Goal: Find specific page/section: Find specific page/section

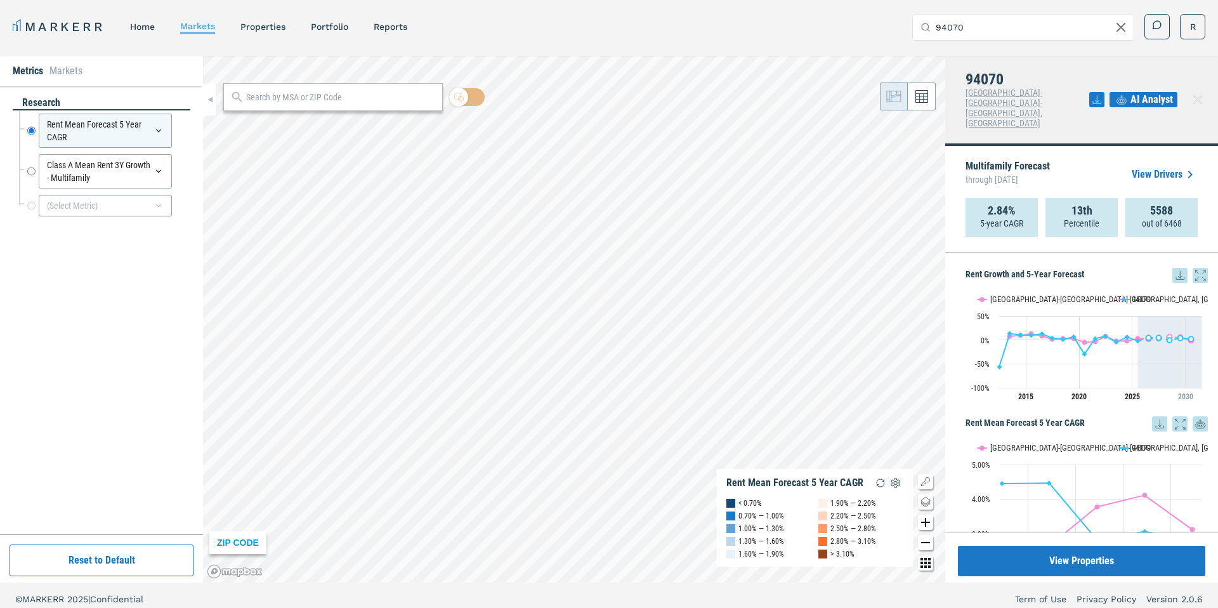
scroll to position [150, 0]
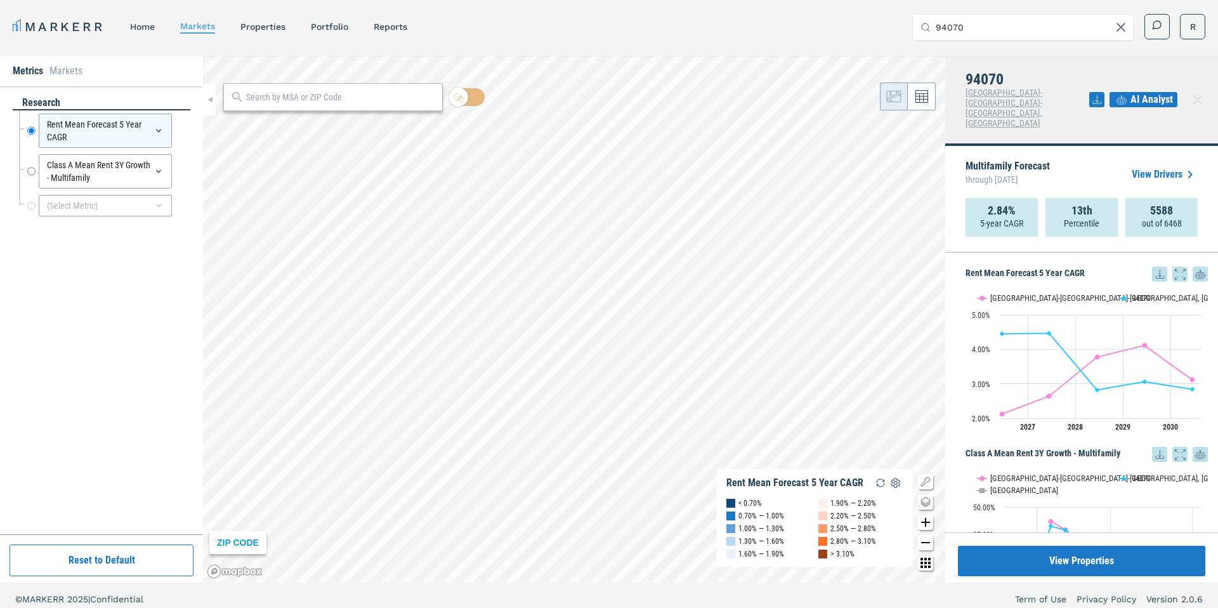
drag, startPoint x: 969, startPoint y: 23, endPoint x: 906, endPoint y: 28, distance: 63.0
click at [908, 28] on div "MARKERR home markets properties Portfolio reports Search by MSA, ZIP, Property …" at bounding box center [609, 27] width 1193 height 26
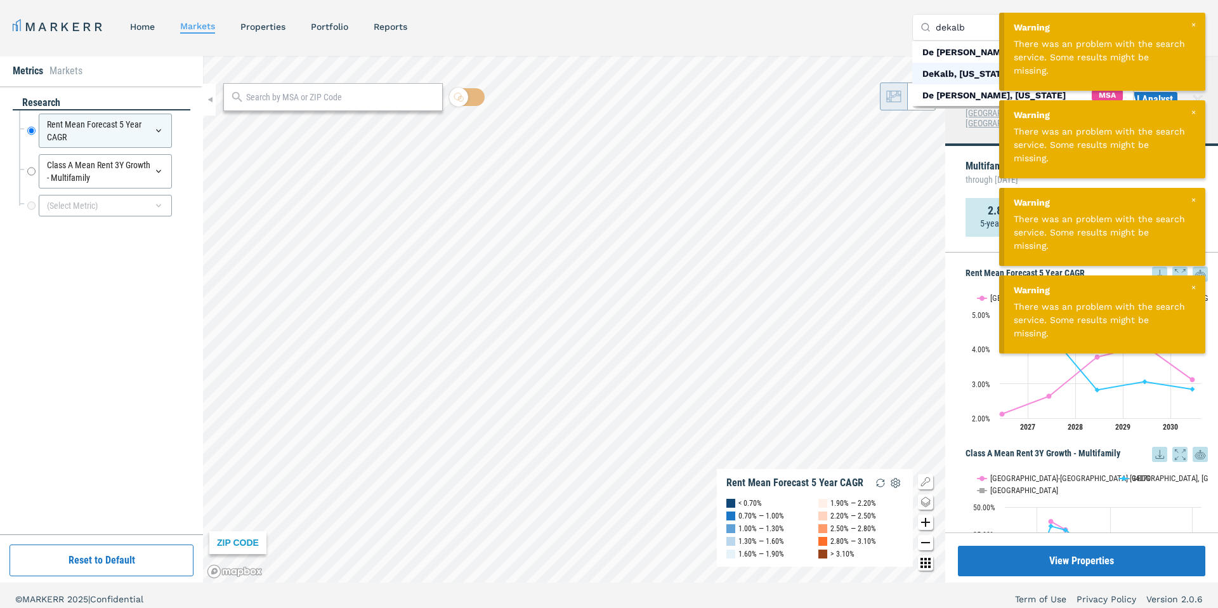
type input "dekalb"
click at [955, 76] on div "DeKalb, Illinois" at bounding box center [966, 73] width 88 height 13
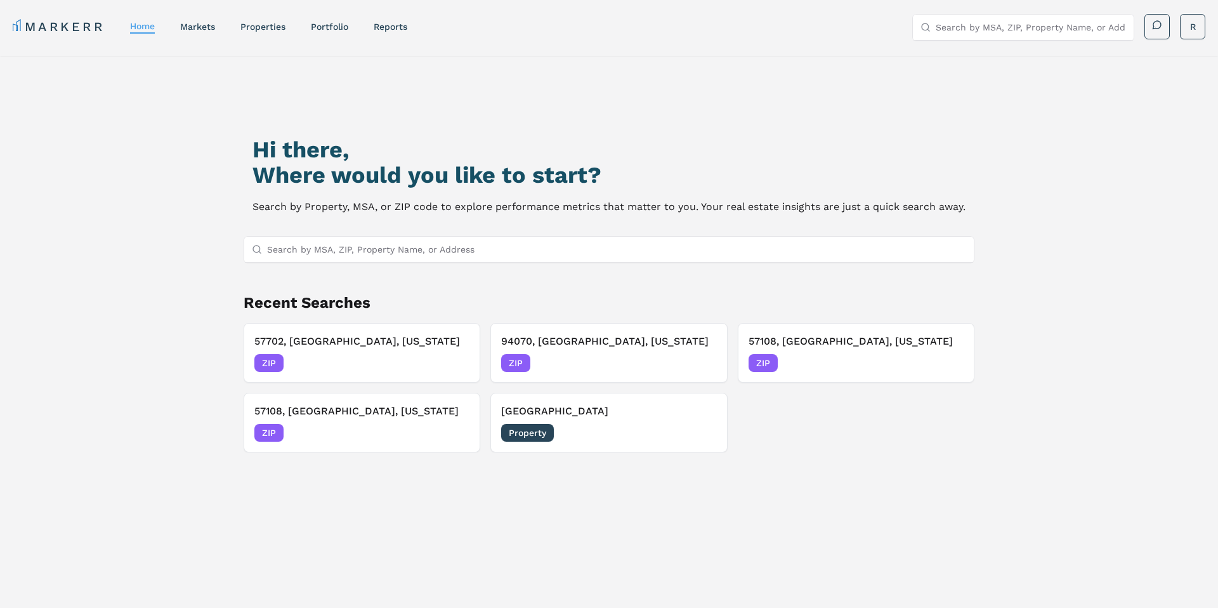
click at [299, 256] on input "Search by MSA, ZIP, Property Name, or Address" at bounding box center [616, 249] width 699 height 25
drag, startPoint x: 272, startPoint y: 251, endPoint x: 252, endPoint y: 251, distance: 19.0
click at [258, 251] on div "80115" at bounding box center [609, 250] width 730 height 26
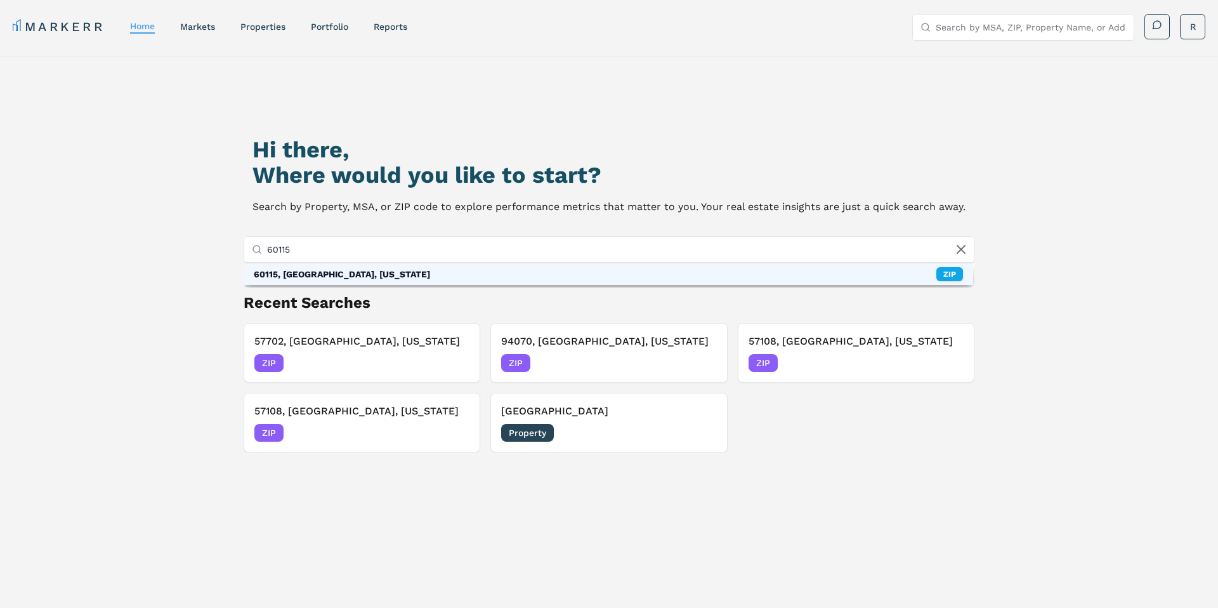
type input "60115"
click at [314, 276] on div "60115, DeKalb, Illinois" at bounding box center [342, 274] width 176 height 13
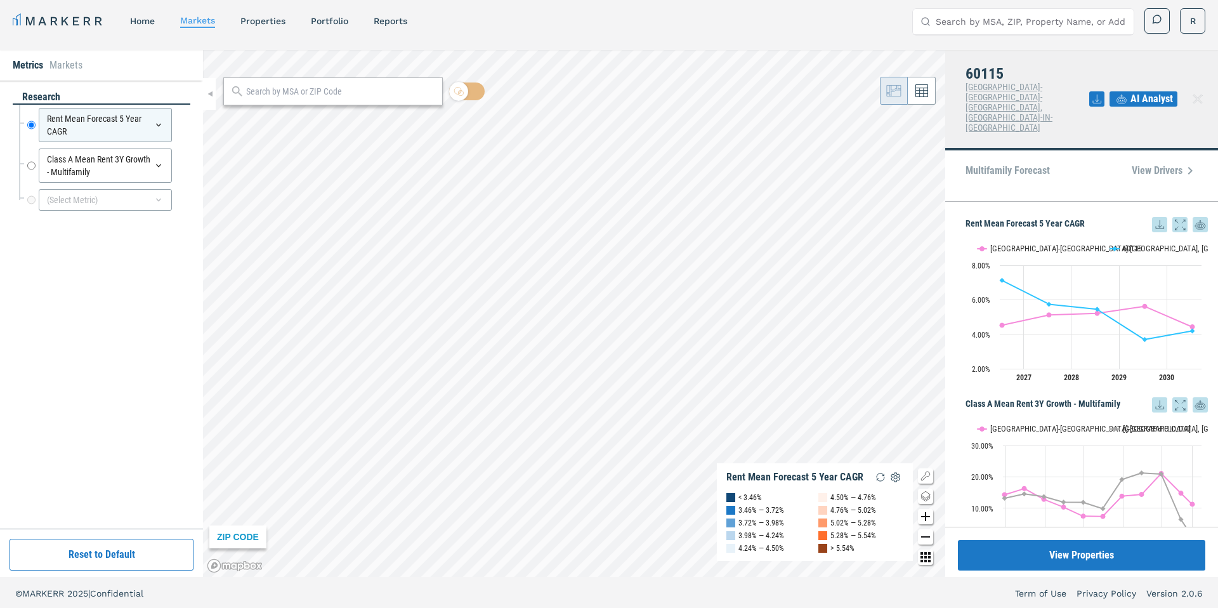
scroll to position [8, 0]
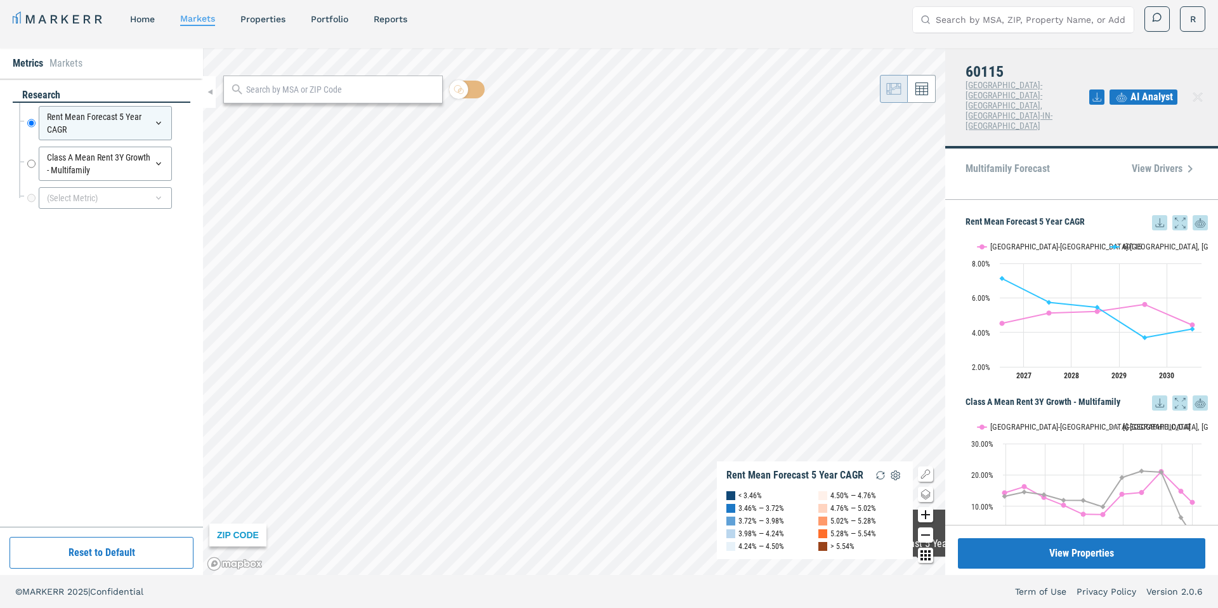
click at [925, 534] on icon "Zoom out map button" at bounding box center [925, 534] width 15 height 15
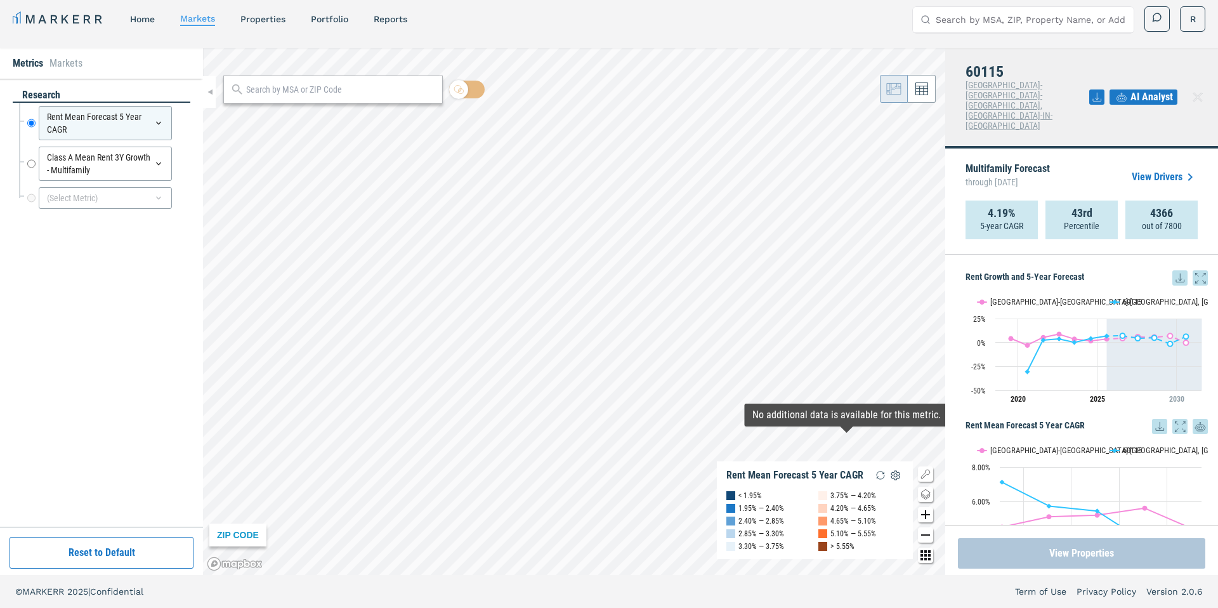
click at [1078, 553] on button "View Properties" at bounding box center [1081, 553] width 247 height 30
